Goal: Transaction & Acquisition: Purchase product/service

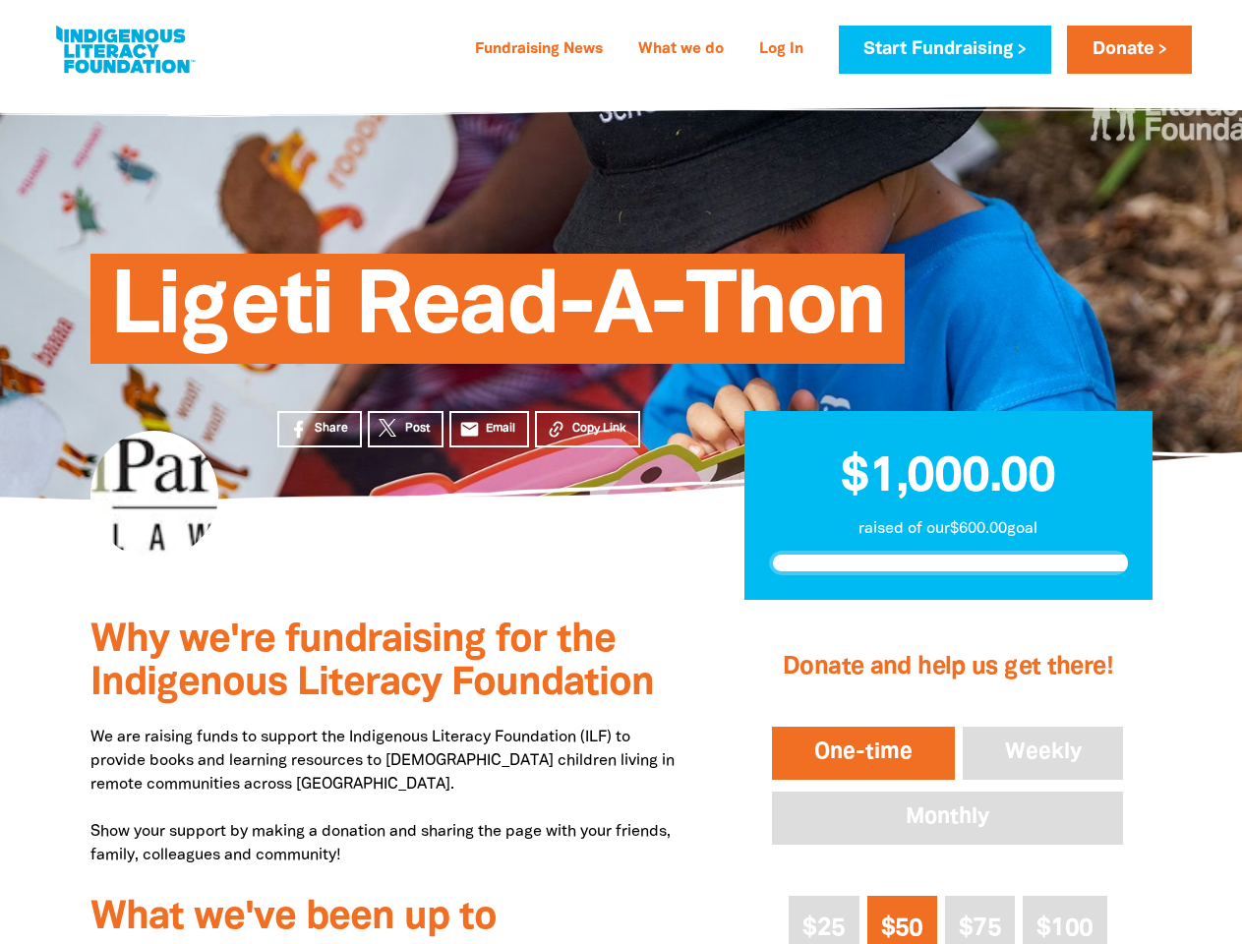
click at [621, 472] on div "Ligeti Read-A-Thon" at bounding box center [621, 294] width 1180 height 411
click at [587, 429] on span "Copy Link" at bounding box center [599, 429] width 54 height 18
click at [863, 753] on button "One-time" at bounding box center [863, 753] width 191 height 61
click at [1044, 753] on button "Weekly" at bounding box center [1043, 753] width 169 height 61
click at [947, 818] on button "Monthly" at bounding box center [947, 818] width 359 height 61
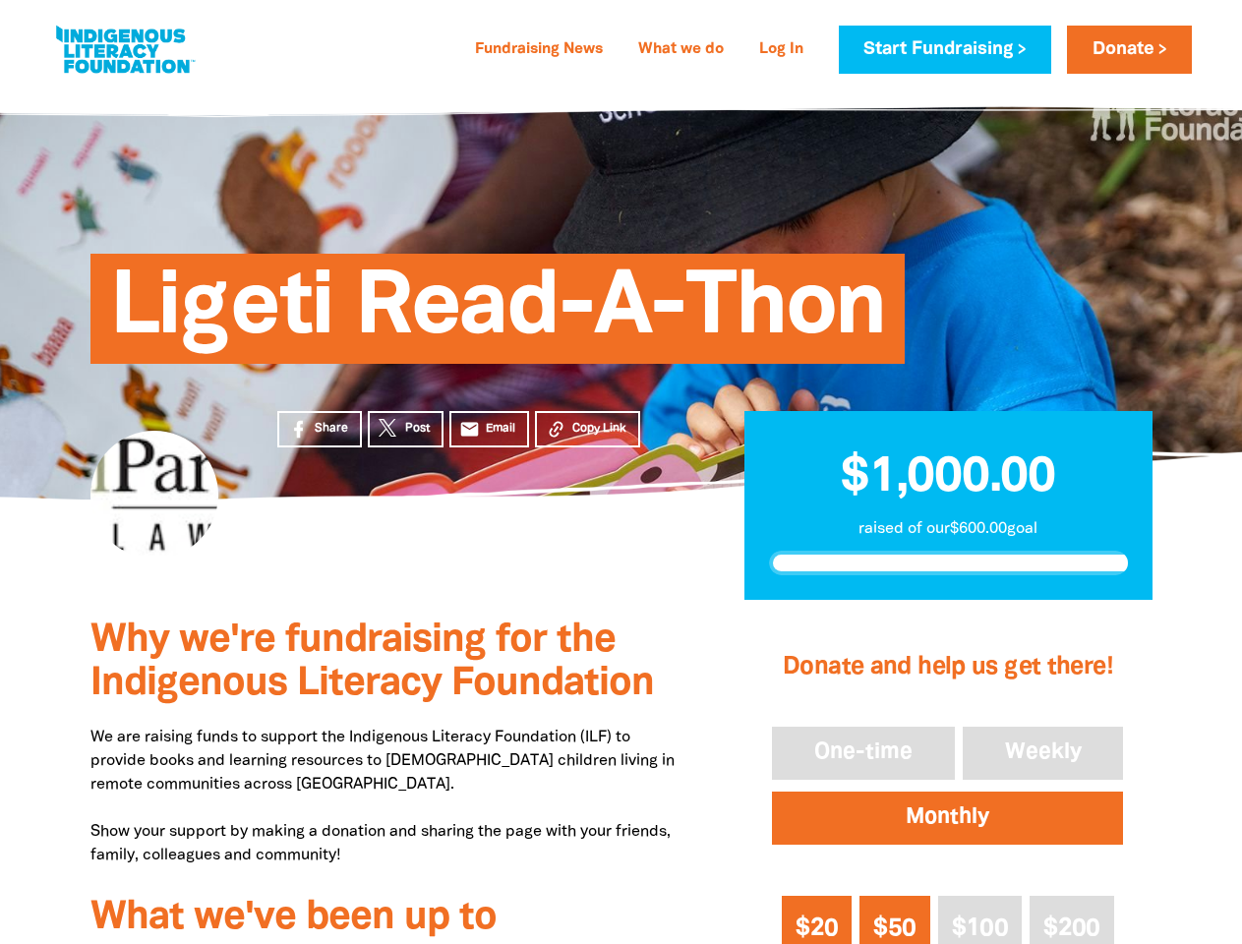
click at [824, 920] on span "$20" at bounding box center [817, 929] width 42 height 23
click at [902, 920] on span "$50" at bounding box center [894, 929] width 42 height 23
click at [980, 920] on span "$100" at bounding box center [980, 929] width 56 height 23
click at [1064, 920] on div "Donate and help us get there! One-time Weekly Monthly $20 $50 $100 $200 Other A…" at bounding box center [948, 888] width 408 height 569
